Goal: Task Accomplishment & Management: Use online tool/utility

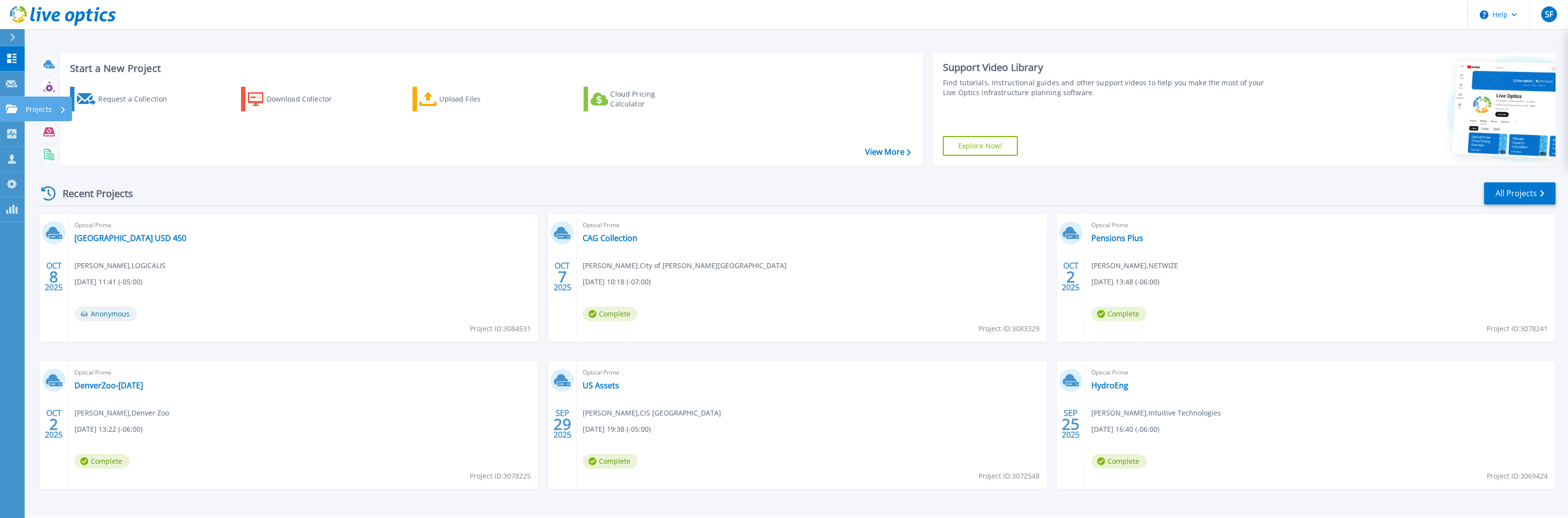
click at [12, 109] on icon at bounding box center [11, 109] width 12 height 8
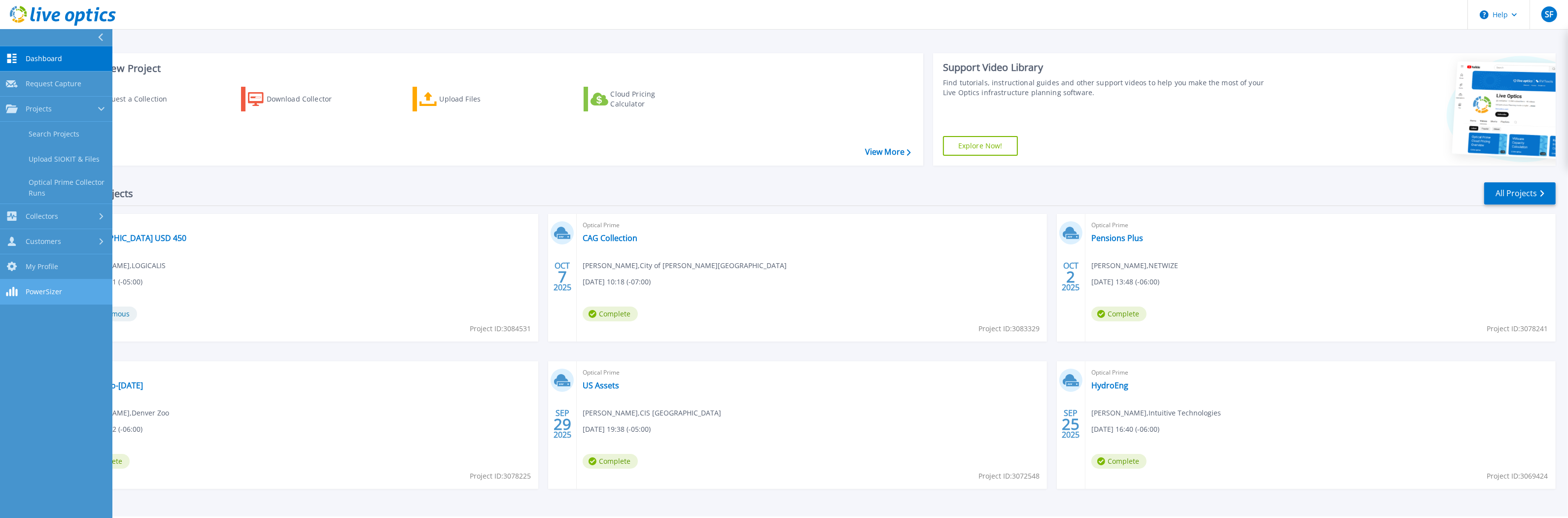
click at [41, 290] on span "PowerSizer" at bounding box center [43, 292] width 36 height 9
click at [68, 218] on div "Collectors" at bounding box center [56, 216] width 101 height 10
click at [86, 107] on div "Projects" at bounding box center [56, 109] width 101 height 9
click at [64, 162] on link "Upload SIOKIT & Files" at bounding box center [56, 159] width 112 height 25
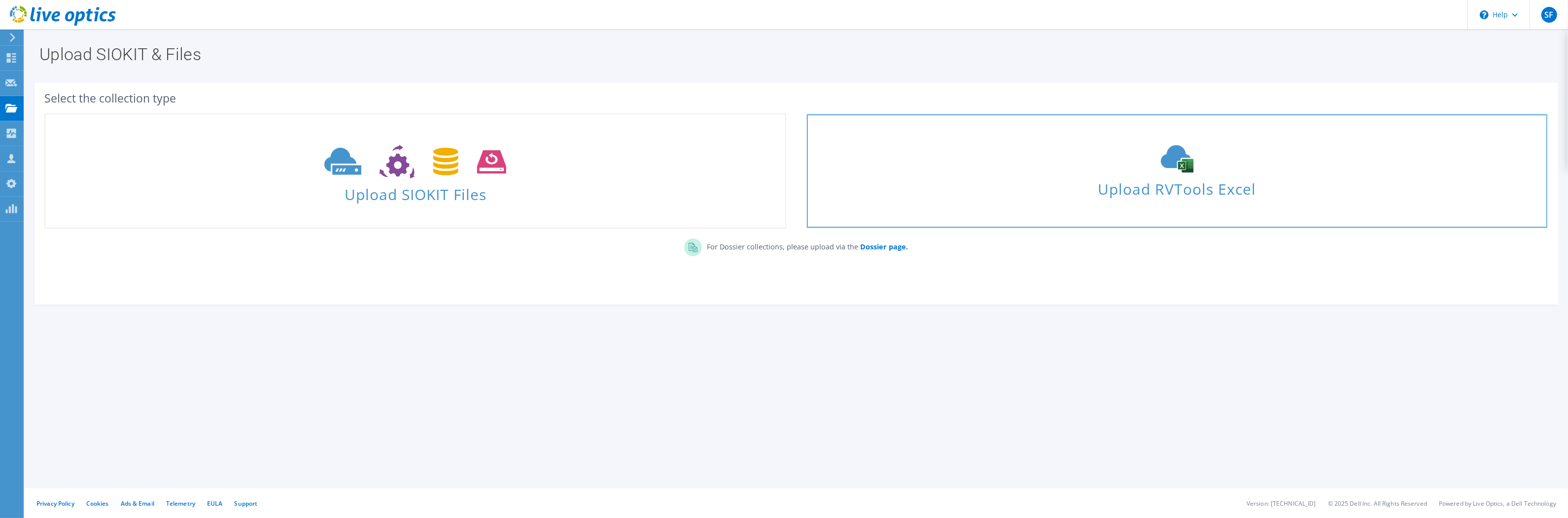
click at [1083, 165] on div "Upload RVTools Excel" at bounding box center [1177, 171] width 740 height 52
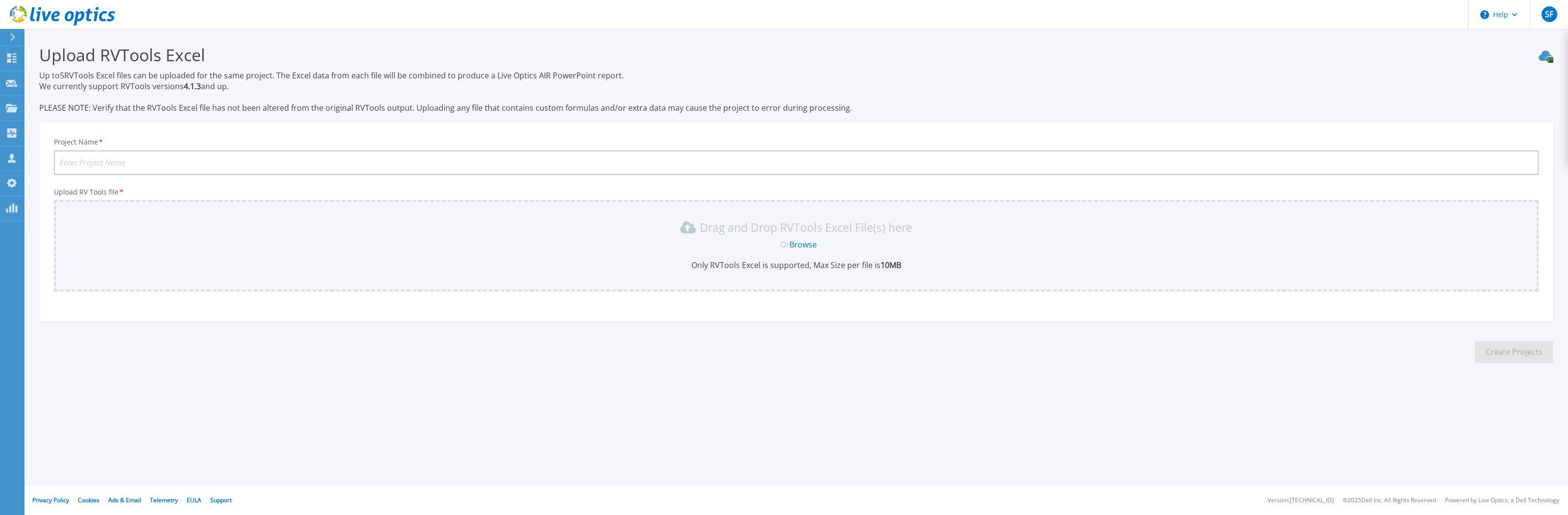
click at [319, 158] on input "Project Name *" at bounding box center [796, 163] width 1484 height 25
type input "MaizeKS"
click at [803, 241] on link "Browse" at bounding box center [803, 244] width 27 height 11
click at [807, 246] on link "Browse" at bounding box center [803, 244] width 27 height 11
click at [803, 245] on link "Browse" at bounding box center [803, 244] width 27 height 11
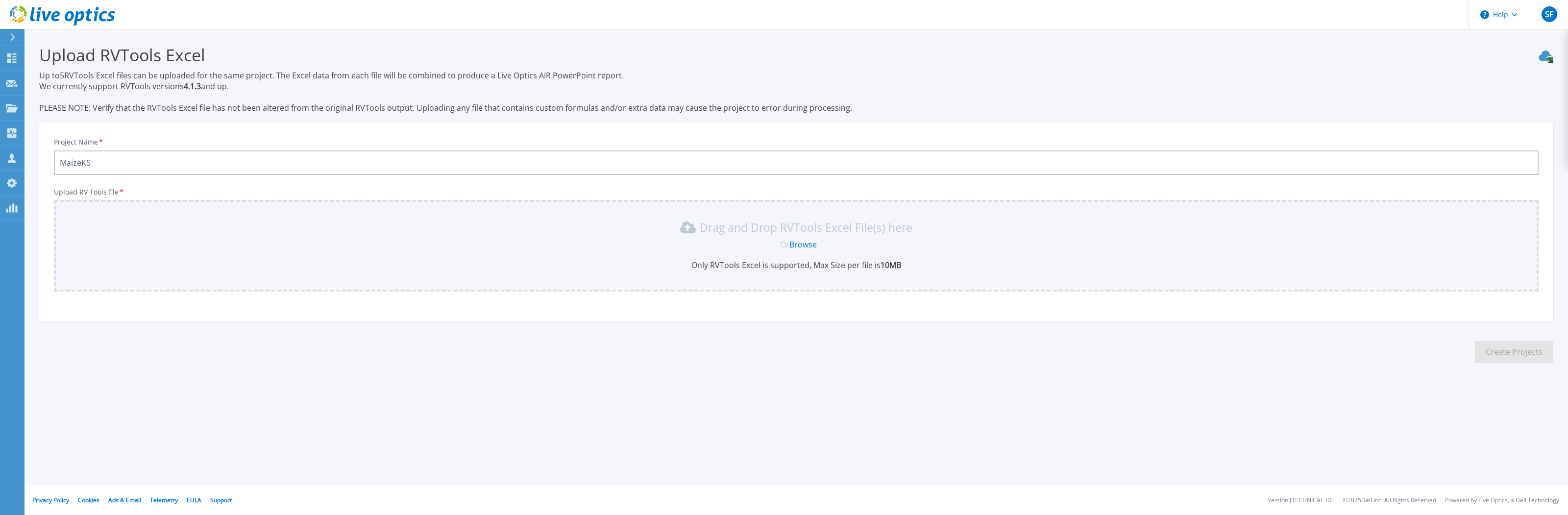
click at [801, 244] on link "Browse" at bounding box center [803, 244] width 27 height 11
click at [801, 245] on link "Browse" at bounding box center [803, 244] width 27 height 11
click at [739, 264] on p "Only RVTools Excel is supported, Max Size per file is 10MB" at bounding box center [796, 265] width 1473 height 11
drag, startPoint x: 760, startPoint y: 264, endPoint x: 768, endPoint y: 264, distance: 8.0
click at [762, 264] on p "Only RVTools Excel is supported, Max Size per file is 10MB" at bounding box center [796, 265] width 1473 height 11
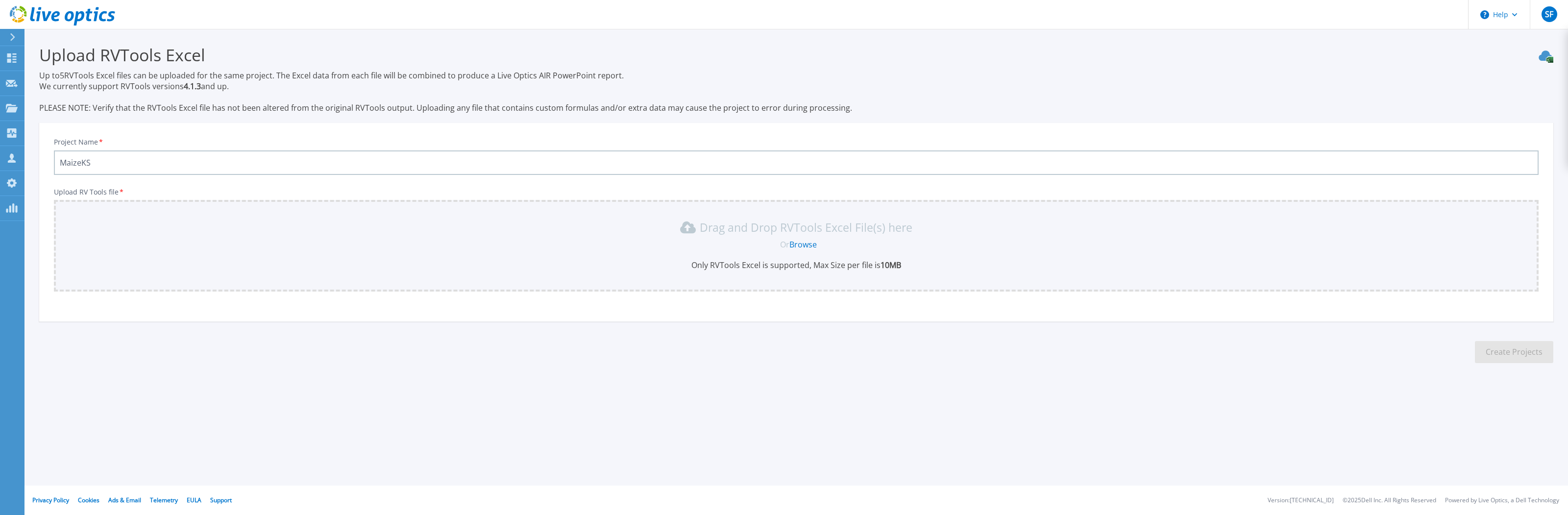
click at [768, 264] on p "Only RVTools Excel is supported, Max Size per file is 10MB" at bounding box center [796, 265] width 1473 height 11
click at [794, 244] on link "Browse" at bounding box center [803, 244] width 27 height 11
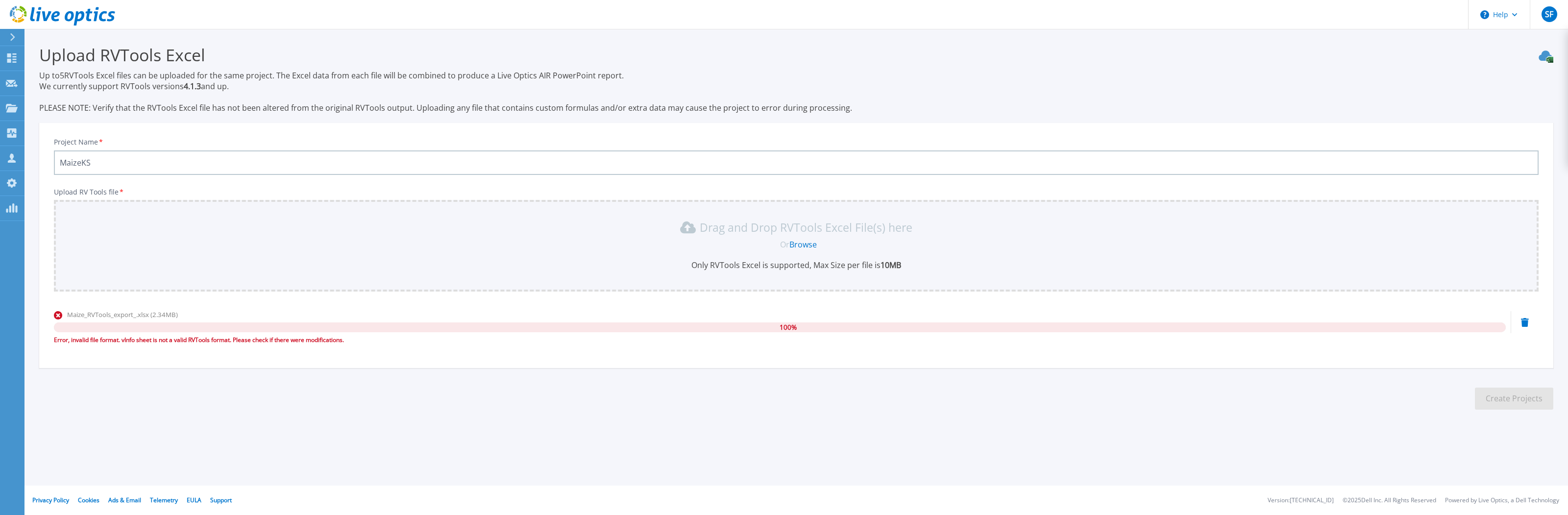
click at [784, 251] on div "Drag and Drop RVTools Excel File(s) here Or Browse Only RVTools Excel is suppor…" at bounding box center [796, 245] width 1473 height 51
click at [792, 246] on link "Browse" at bounding box center [803, 244] width 27 height 11
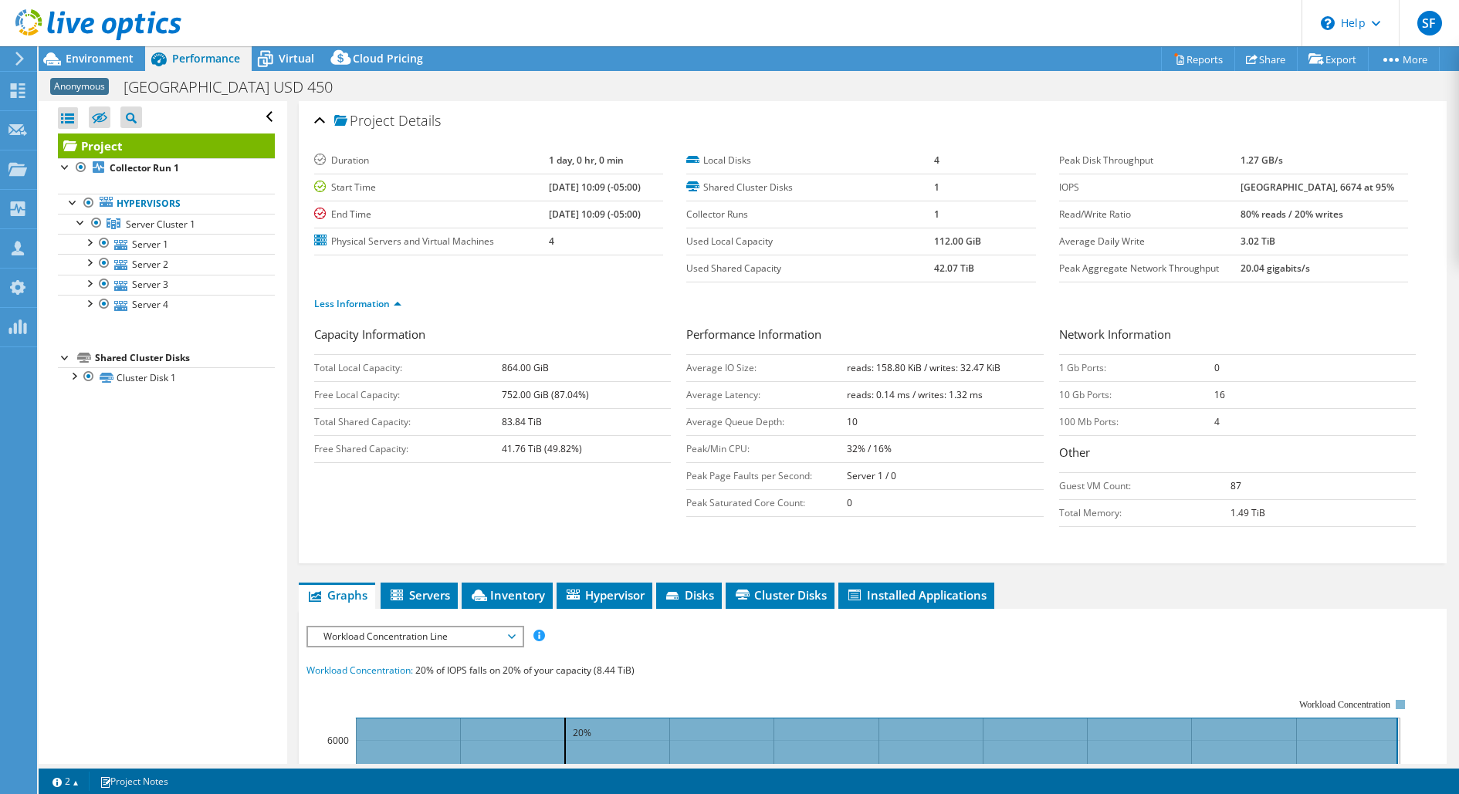
select select "USD"
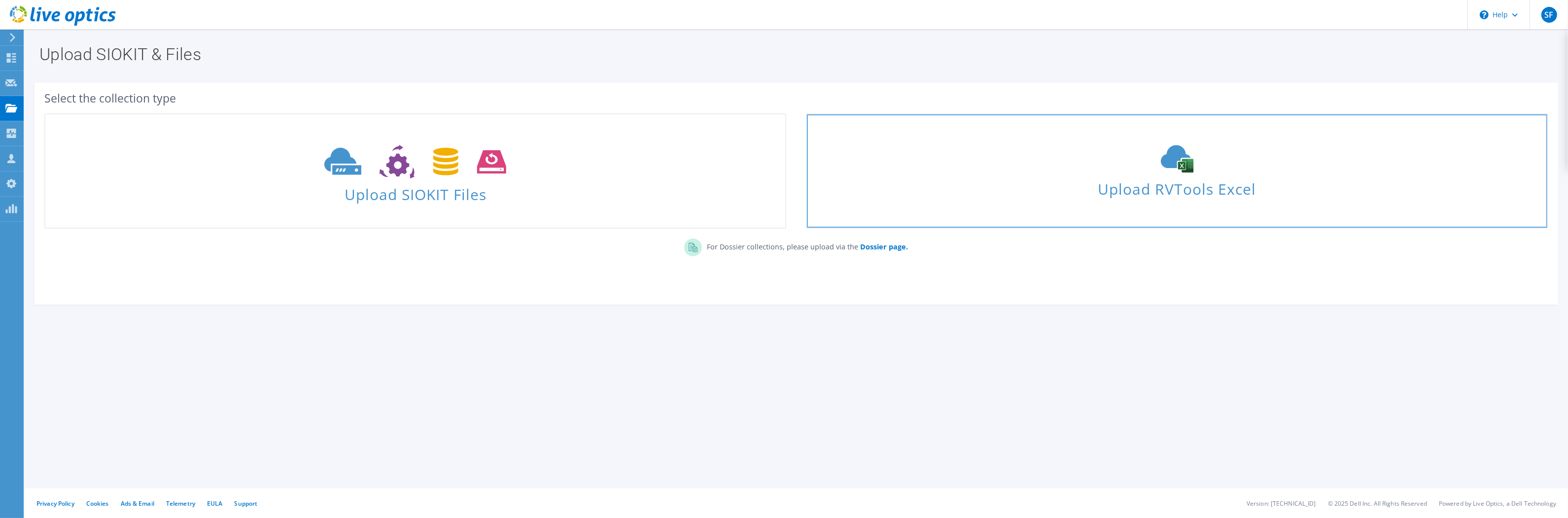
click at [1091, 174] on div "Upload RVTools Excel" at bounding box center [1177, 171] width 740 height 52
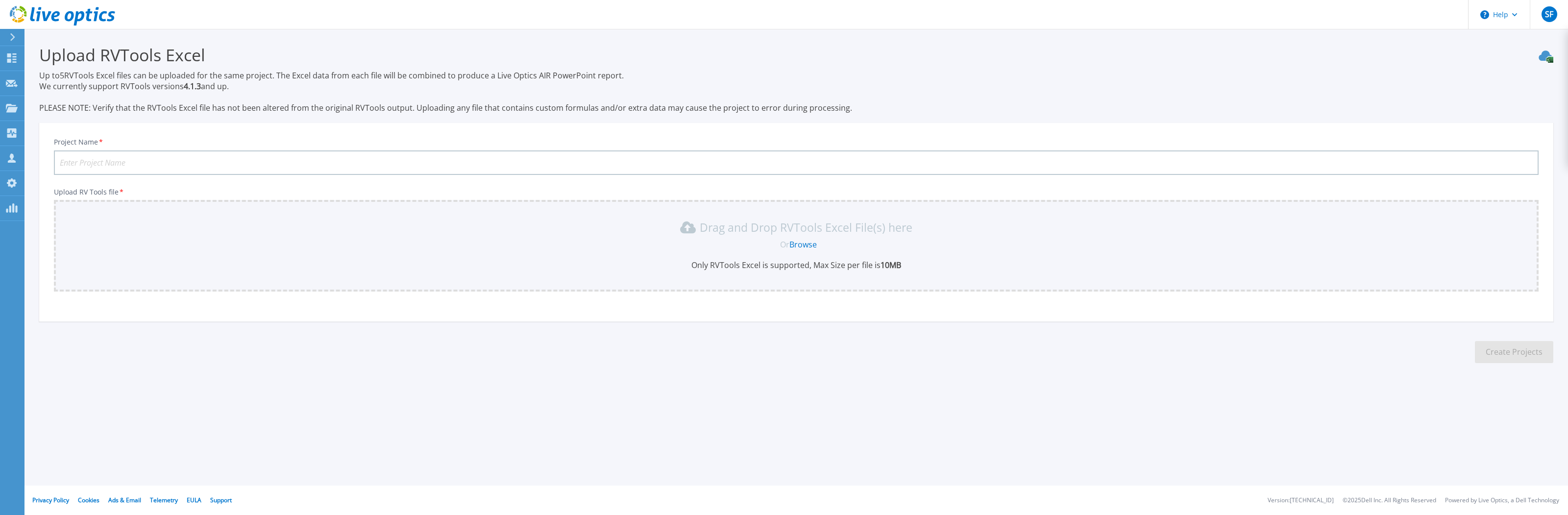
click at [453, 163] on input "Project Name *" at bounding box center [796, 163] width 1484 height 25
type input "MaizeKS"
click at [621, 351] on section "Upload RVTools Excel Up to 5 RVTools Excel files can be uploaded for the same p…" at bounding box center [796, 207] width 1543 height 356
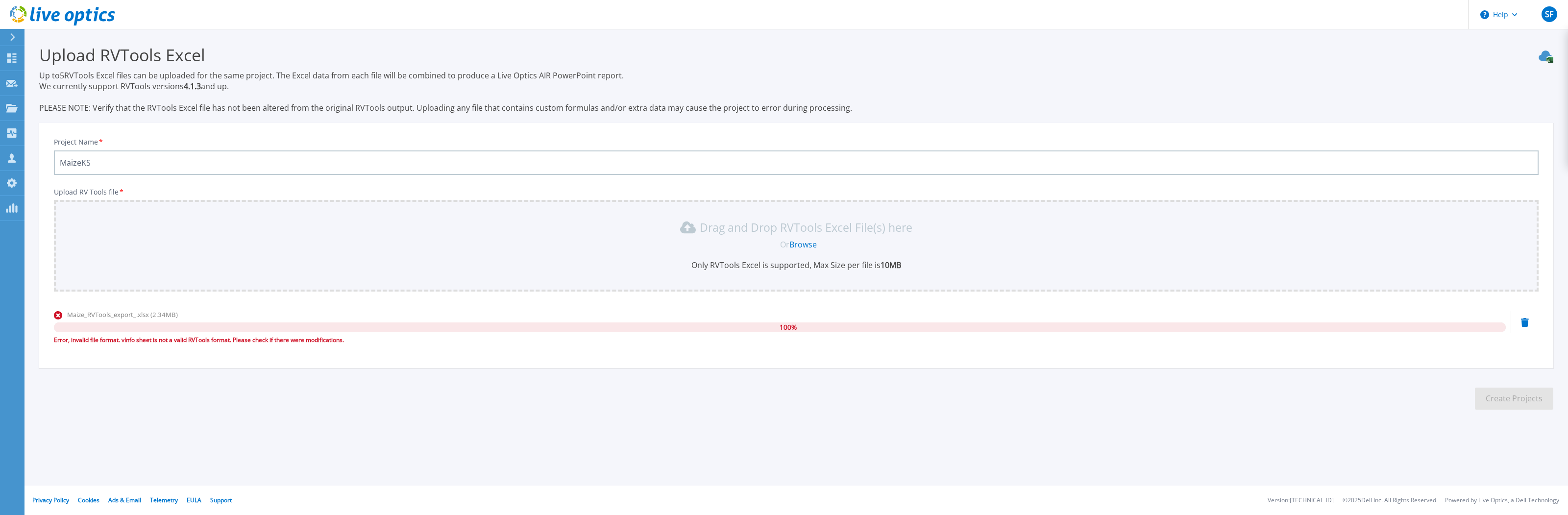
click at [1532, 328] on div "Maize_RVTools_export_.xlsx (2.34MB) 100 % Error, invalid file format. vInfo she…" at bounding box center [796, 331] width 1484 height 42
click at [1522, 322] on icon at bounding box center [1525, 323] width 8 height 9
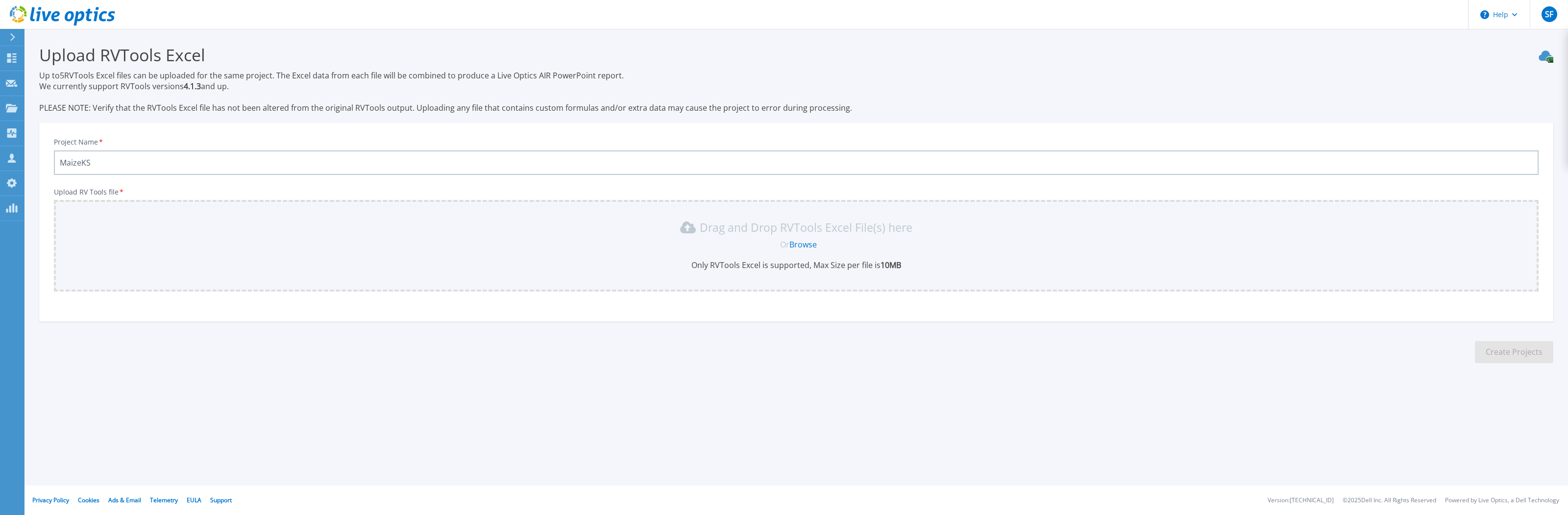
click at [796, 243] on link "Browse" at bounding box center [803, 244] width 27 height 11
click at [800, 242] on link "Browse" at bounding box center [803, 244] width 27 height 11
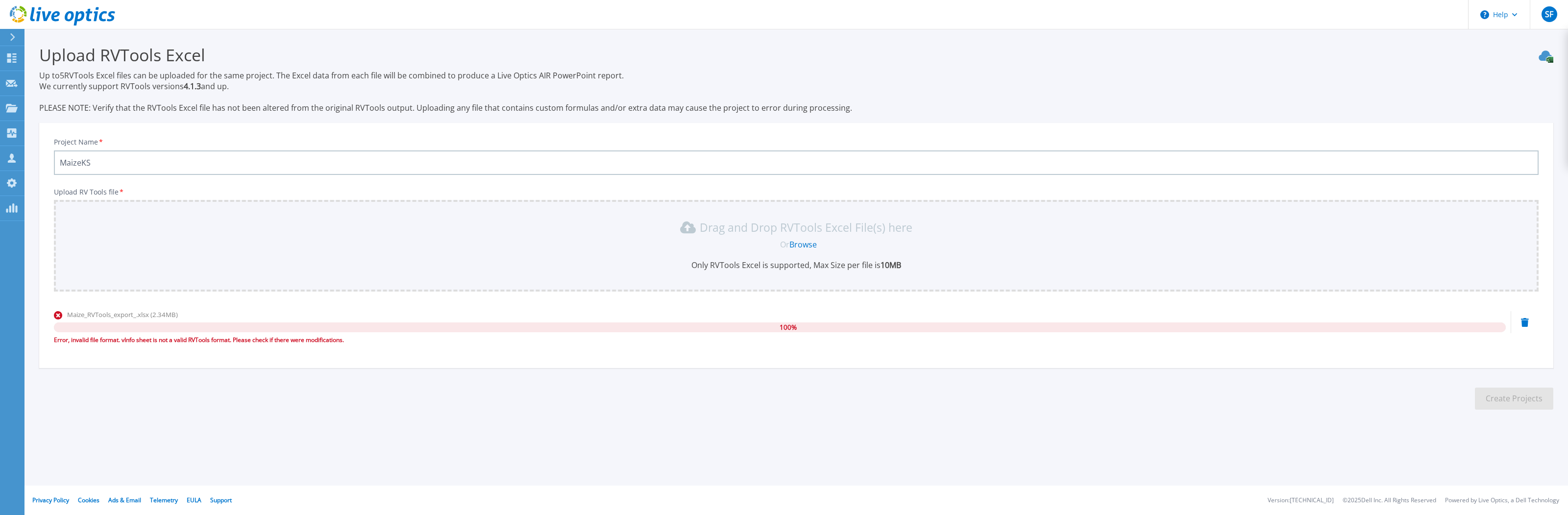
click at [1526, 319] on icon at bounding box center [1525, 323] width 8 height 9
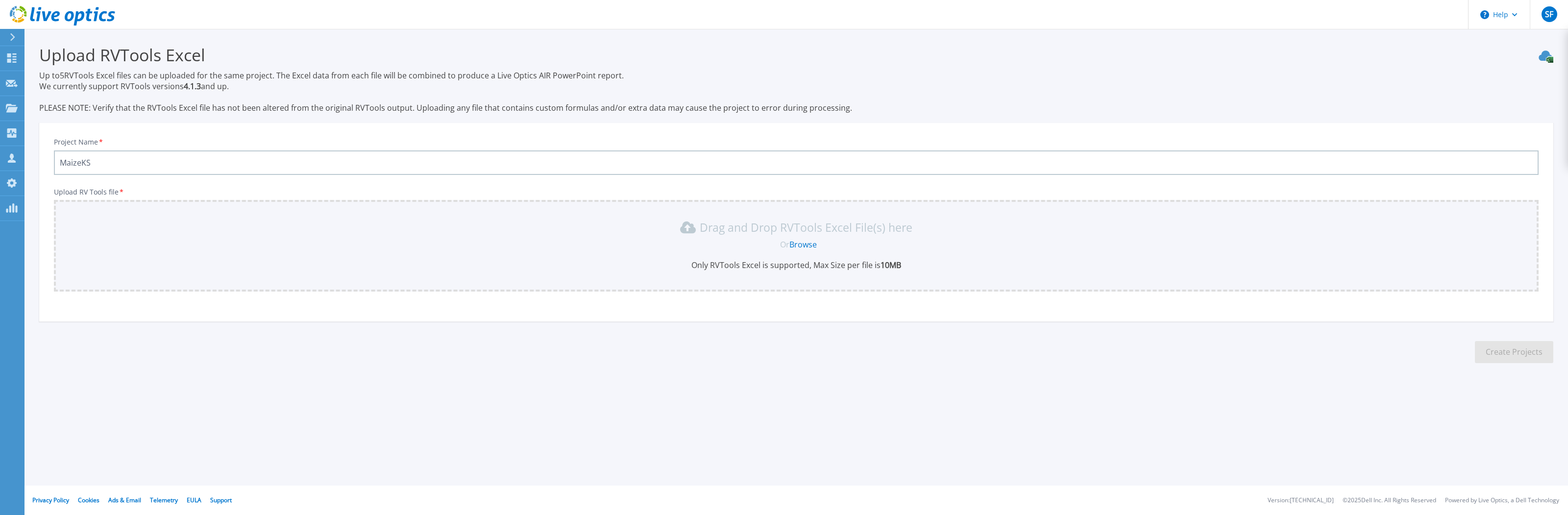
click at [800, 246] on link "Browse" at bounding box center [803, 244] width 27 height 11
click at [798, 243] on link "Browse" at bounding box center [803, 244] width 27 height 11
click at [800, 243] on link "Browse" at bounding box center [803, 244] width 27 height 11
